Goal: Navigation & Orientation: Find specific page/section

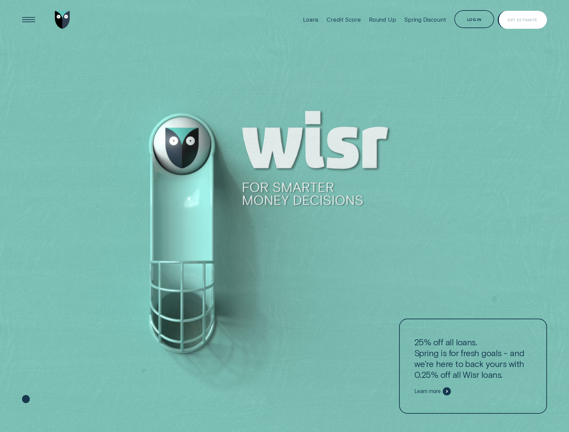
click at [483, 22] on div "Log in" at bounding box center [474, 19] width 40 height 18
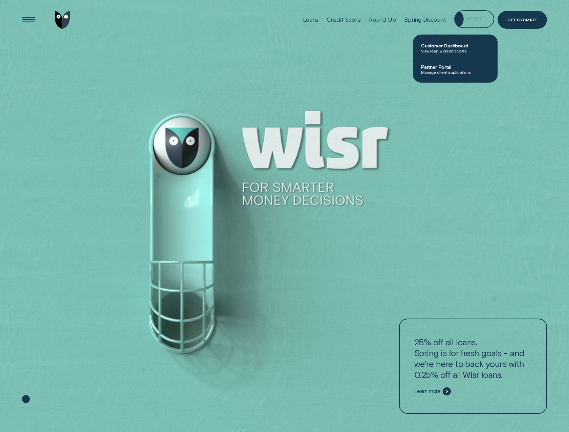
click at [475, 16] on div "Log in" at bounding box center [474, 19] width 40 height 18
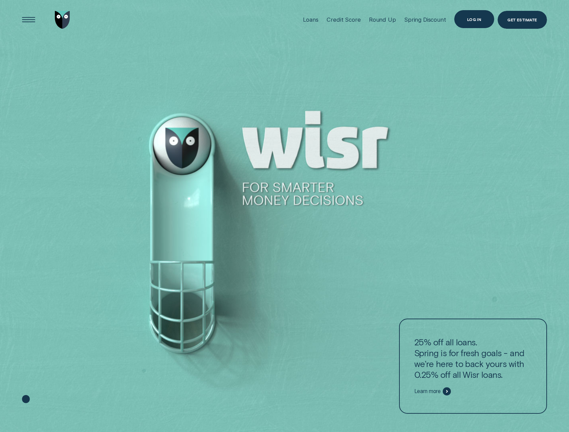
click at [470, 19] on div "Log in" at bounding box center [474, 19] width 15 height 3
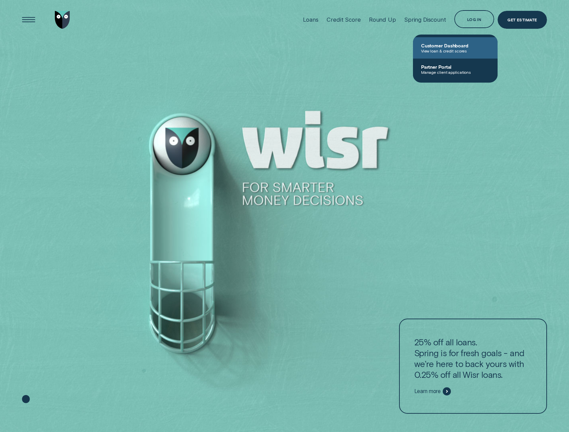
click at [460, 48] on span "Customer Dashboard" at bounding box center [455, 46] width 68 height 6
